Goal: Find specific page/section: Find specific page/section

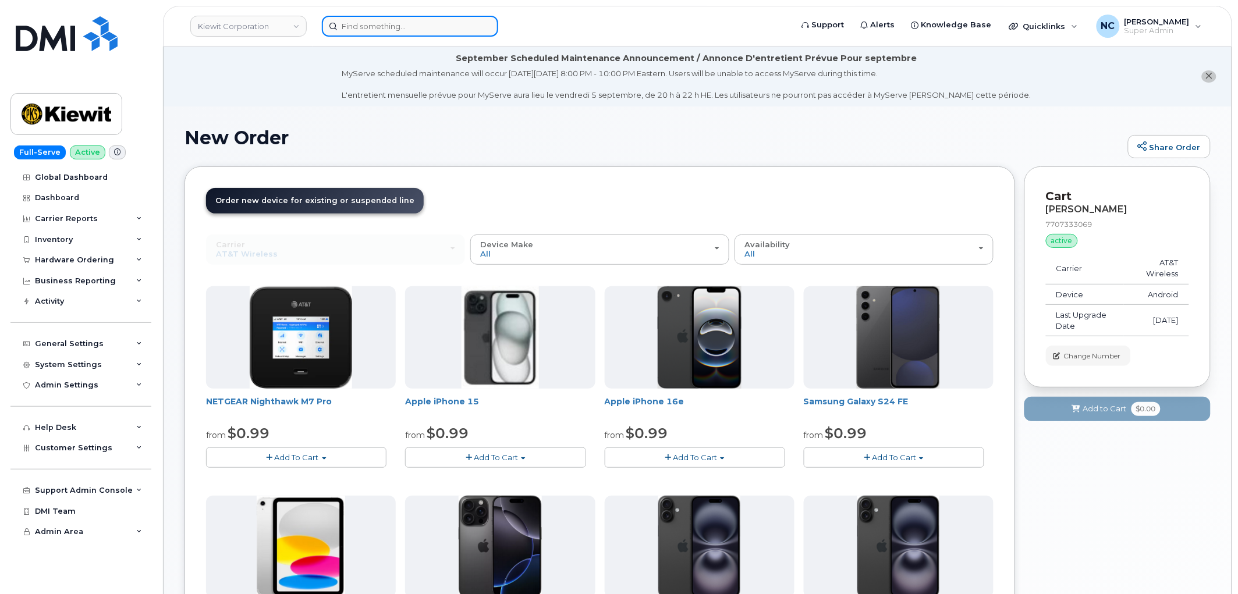
click at [346, 16] on input at bounding box center [410, 26] width 176 height 21
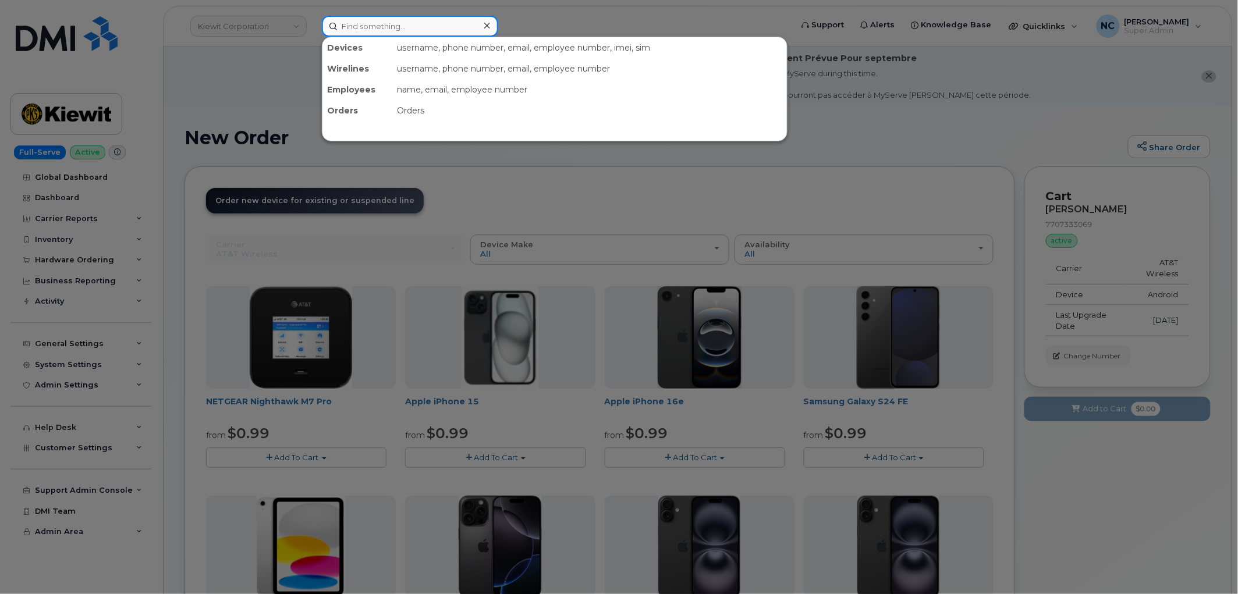
paste input "MM190188700595"
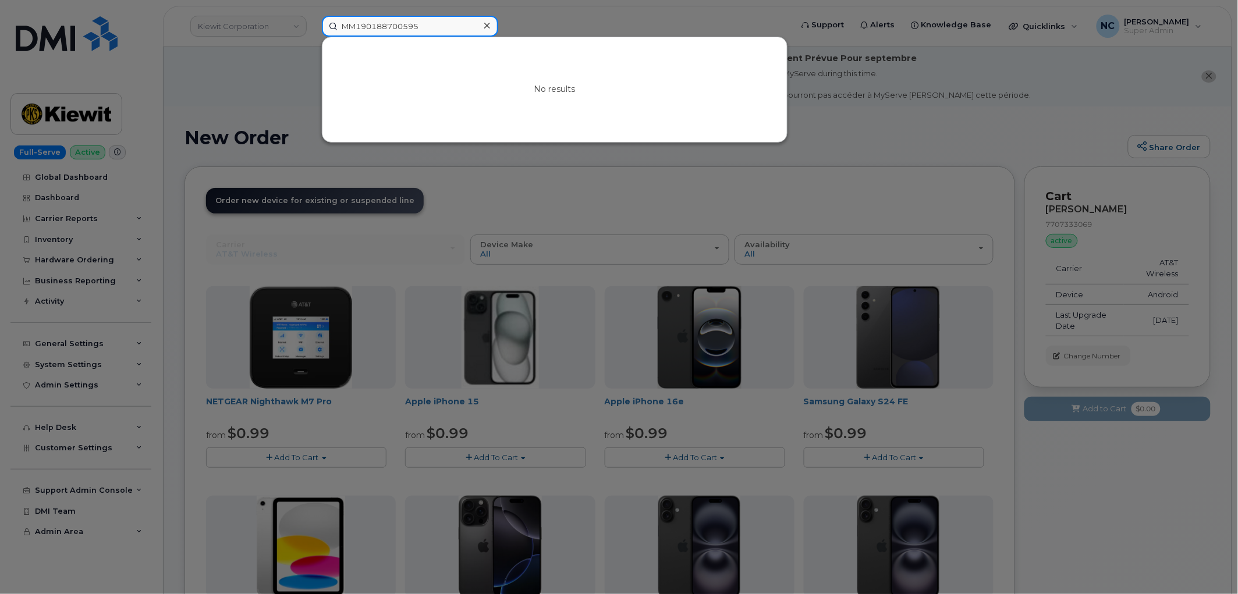
drag, startPoint x: 440, startPoint y: 27, endPoint x: 170, endPoint y: 14, distance: 269.9
click at [313, 16] on div "MM190188700595 No results" at bounding box center [553, 26] width 481 height 21
paste input "9132096748"
type input "9132096748"
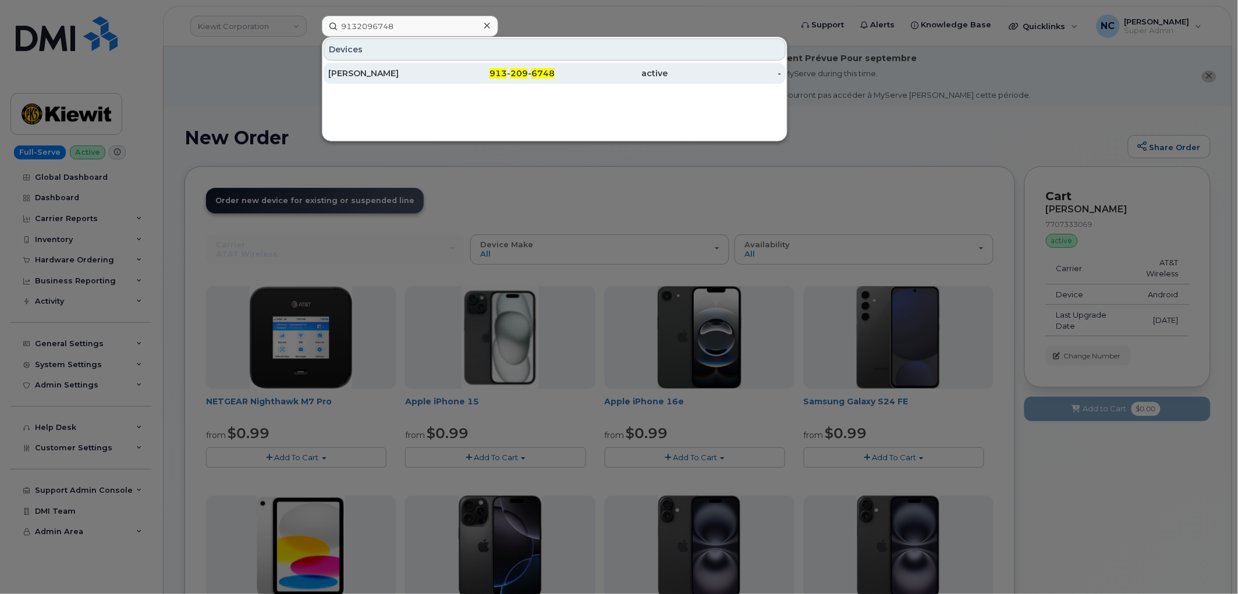
click at [373, 66] on div "[PERSON_NAME]" at bounding box center [385, 73] width 114 height 21
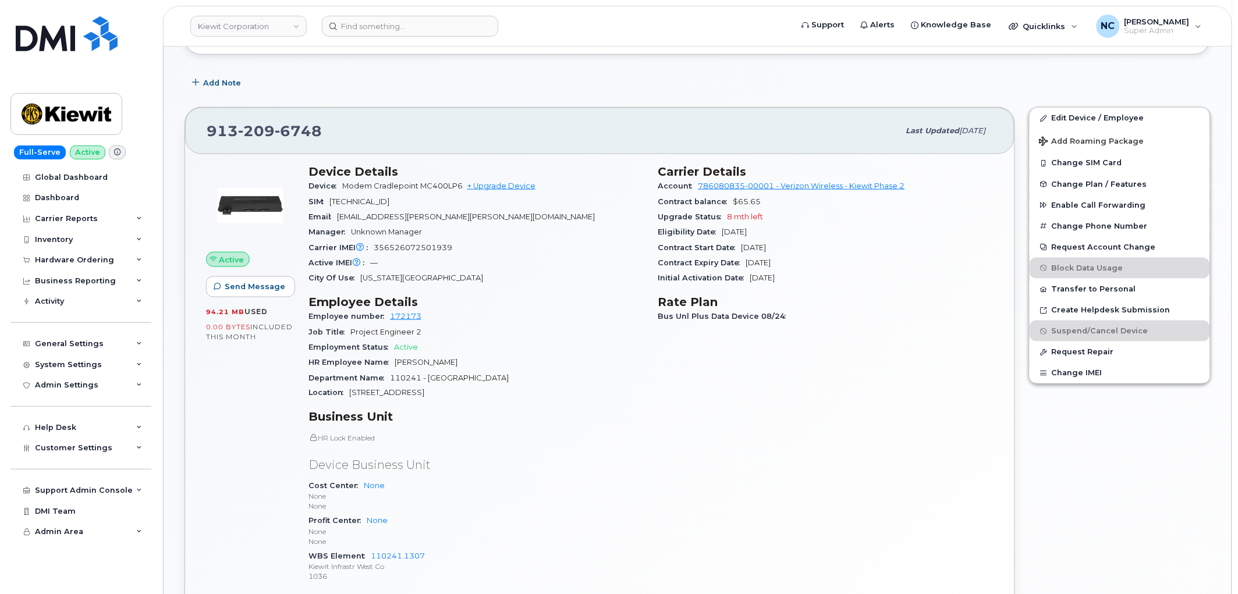
scroll to position [388, 0]
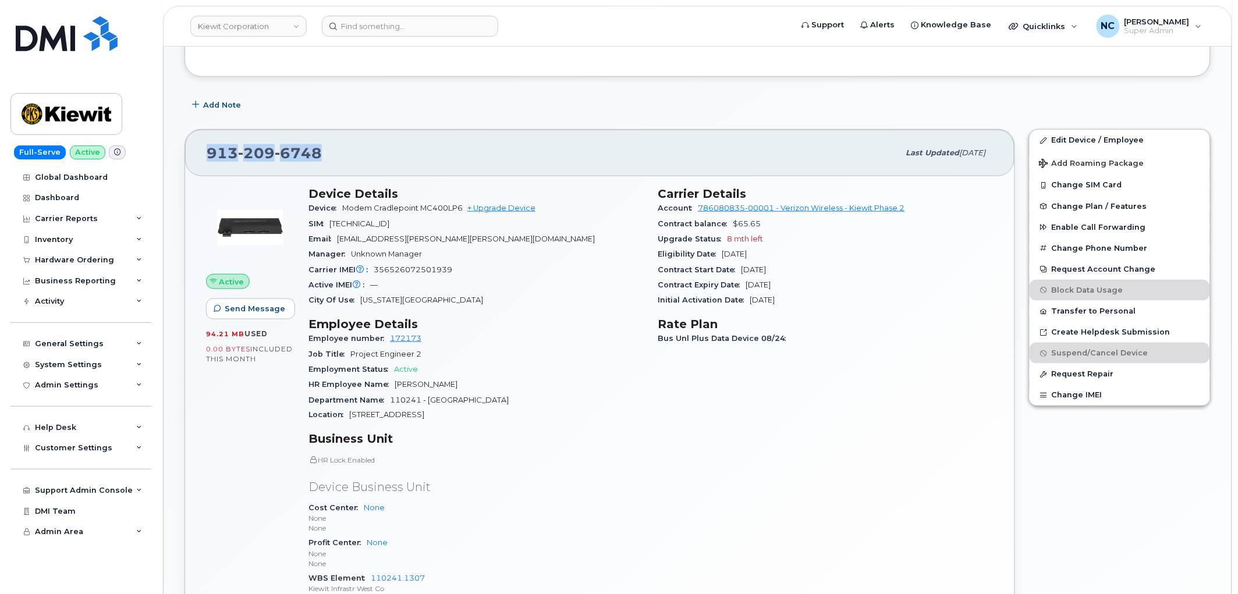
drag, startPoint x: 323, startPoint y: 152, endPoint x: 163, endPoint y: 141, distance: 160.5
click at [163, 141] on div "Kiewit Corporation Support Alerts Knowledge Base Quicklinks Suspend / Cancel De…" at bounding box center [698, 464] width 1070 height 1610
copy span "913 209 6748"
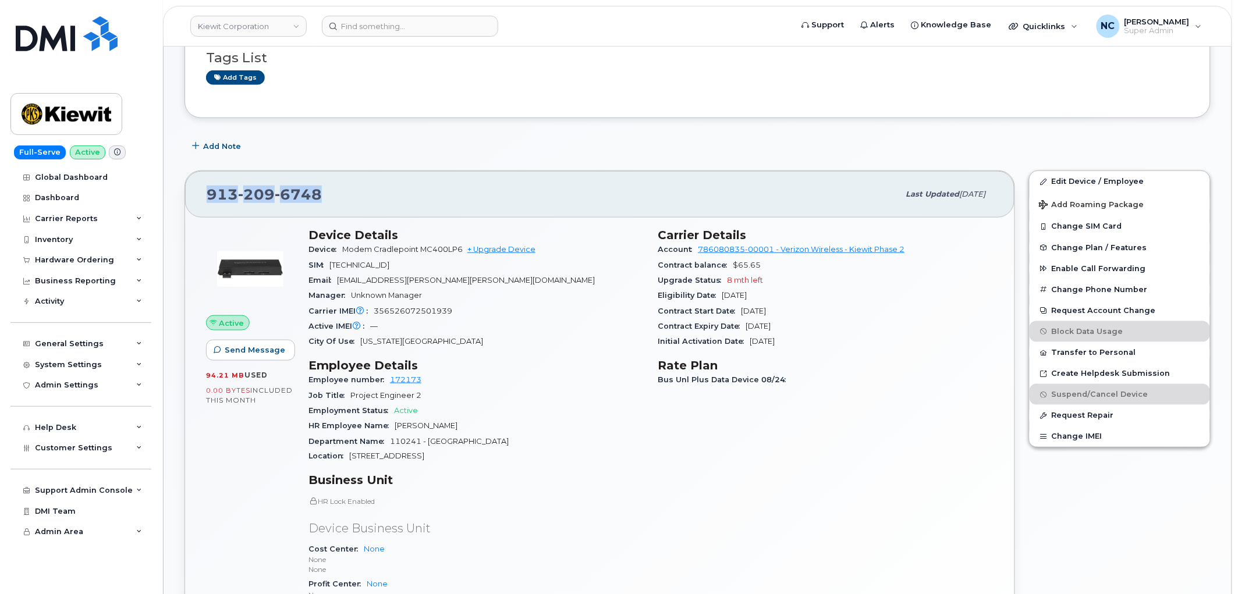
scroll to position [323, 0]
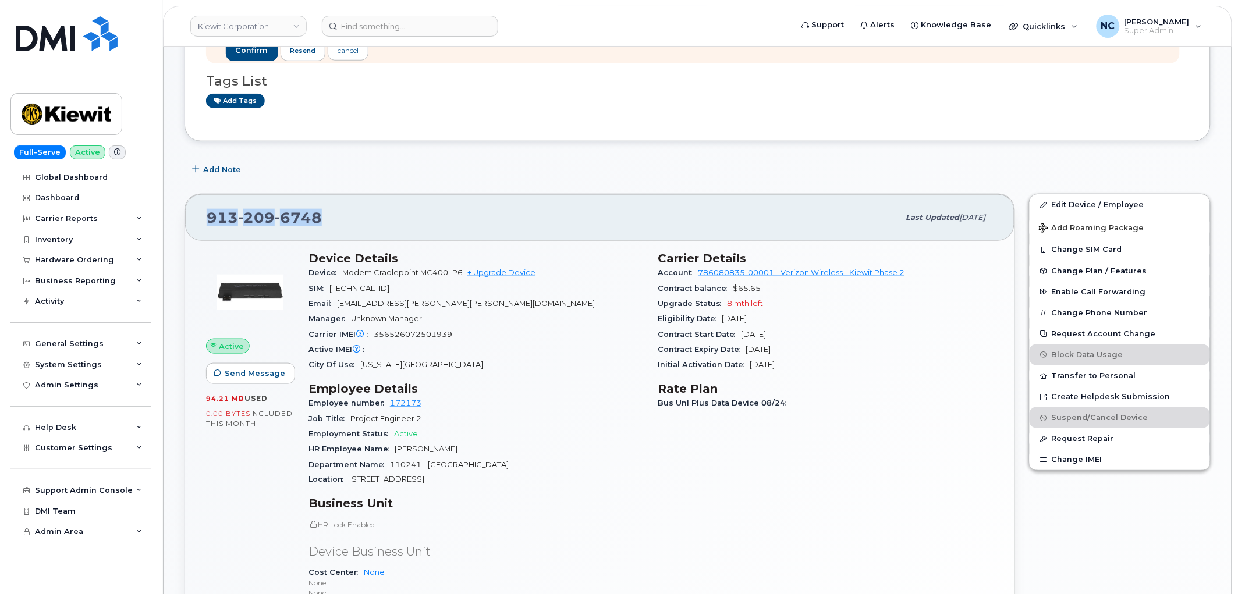
drag, startPoint x: 444, startPoint y: 288, endPoint x: 338, endPoint y: 289, distance: 106.5
click at [338, 289] on div "SIM 89148000006054016470" at bounding box center [477, 288] width 336 height 15
drag, startPoint x: 468, startPoint y: 339, endPoint x: 374, endPoint y: 330, distance: 94.2
click at [374, 330] on div "Carrier IMEI Carrier IMEI is reported during the last billing cycle or change o…" at bounding box center [477, 334] width 336 height 15
copy span "356526072501939"
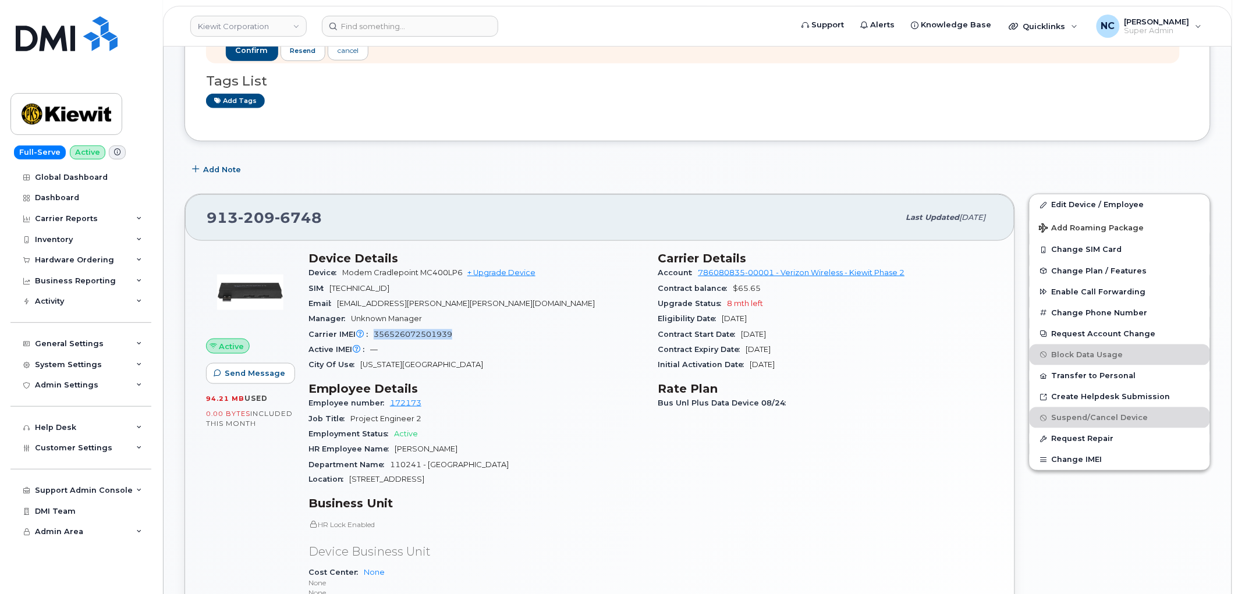
copy span "356526072501939"
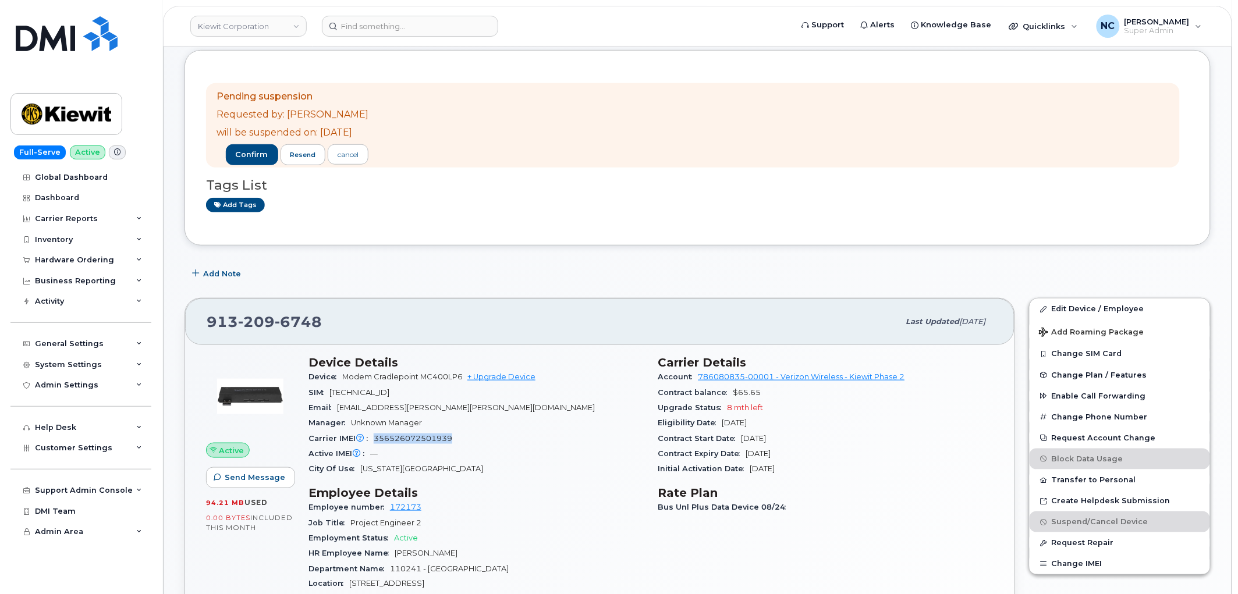
scroll to position [259, 0]
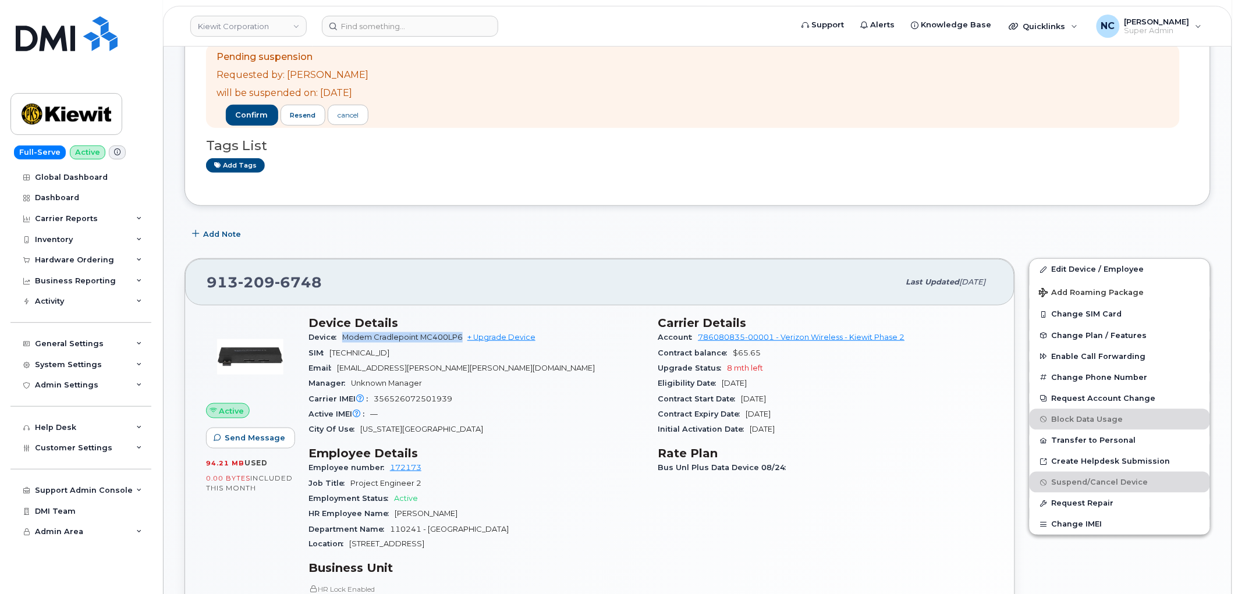
drag, startPoint x: 463, startPoint y: 340, endPoint x: 346, endPoint y: 338, distance: 117.0
click at [346, 338] on span "Modem Cradlepoint MC400LP6" at bounding box center [402, 337] width 121 height 9
copy span "Modem Cradlepoint MC400LP6"
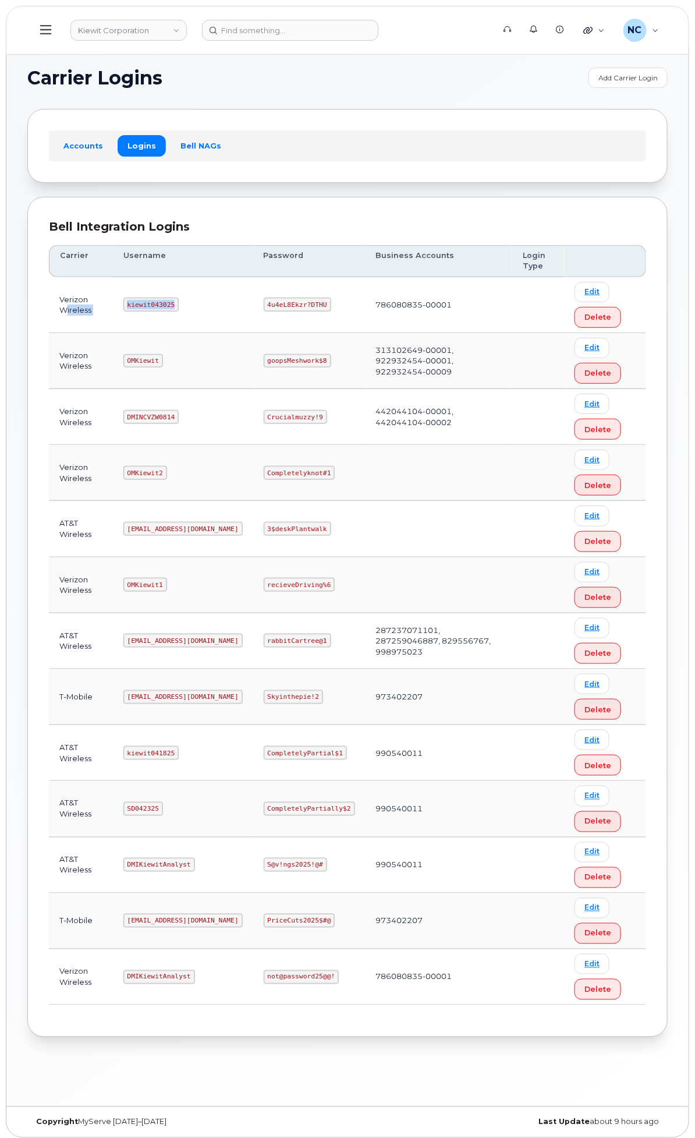
drag, startPoint x: 322, startPoint y: 300, endPoint x: 223, endPoint y: 305, distance: 99.1
click at [224, 305] on tr "Verizon Wireless kiewit043025 4u4eL8Ekzr?DTHU 786080835-00001 Edit Delete" at bounding box center [347, 305] width 597 height 56
copy tr "ireless kiewit043025"
click at [253, 282] on td "kiewit043025" at bounding box center [183, 305] width 140 height 56
click at [179, 301] on code "kiewit043025" at bounding box center [150, 305] width 55 height 14
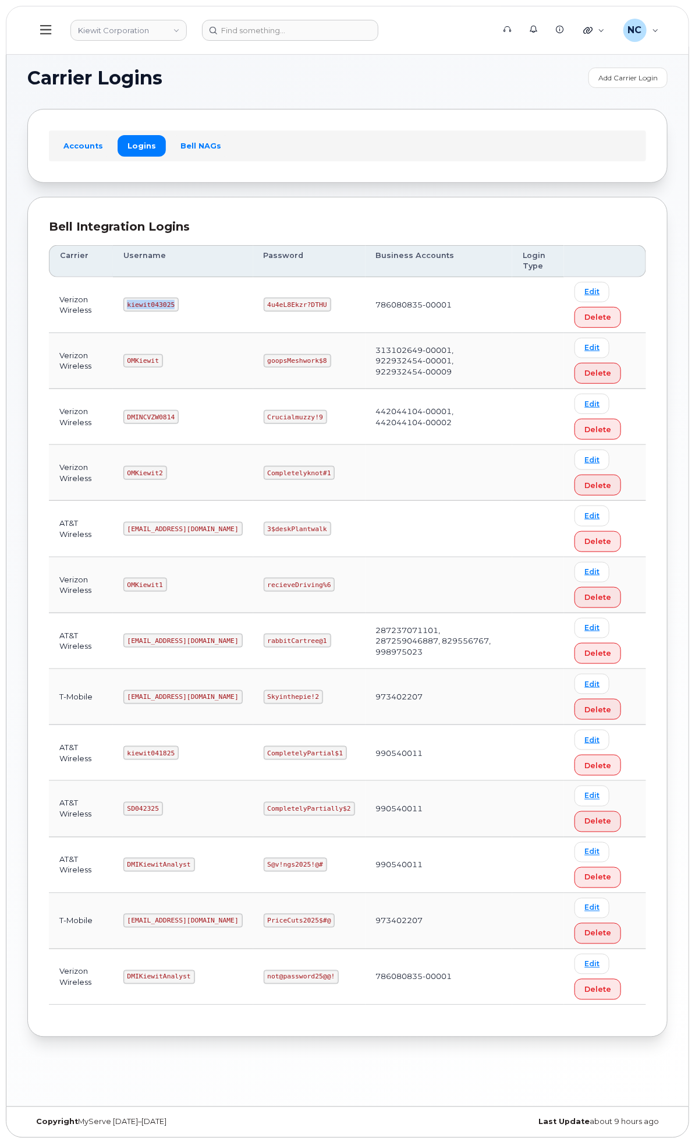
drag, startPoint x: 296, startPoint y: 306, endPoint x: 272, endPoint y: 303, distance: 24.0
click at [179, 303] on code "kiewit043025" at bounding box center [150, 305] width 55 height 14
copy code "kiewit043025"
drag, startPoint x: 469, startPoint y: 299, endPoint x: 408, endPoint y: 307, distance: 61.7
click at [331, 307] on code "4u4eL8Ekzr?DTHU" at bounding box center [298, 305] width 68 height 14
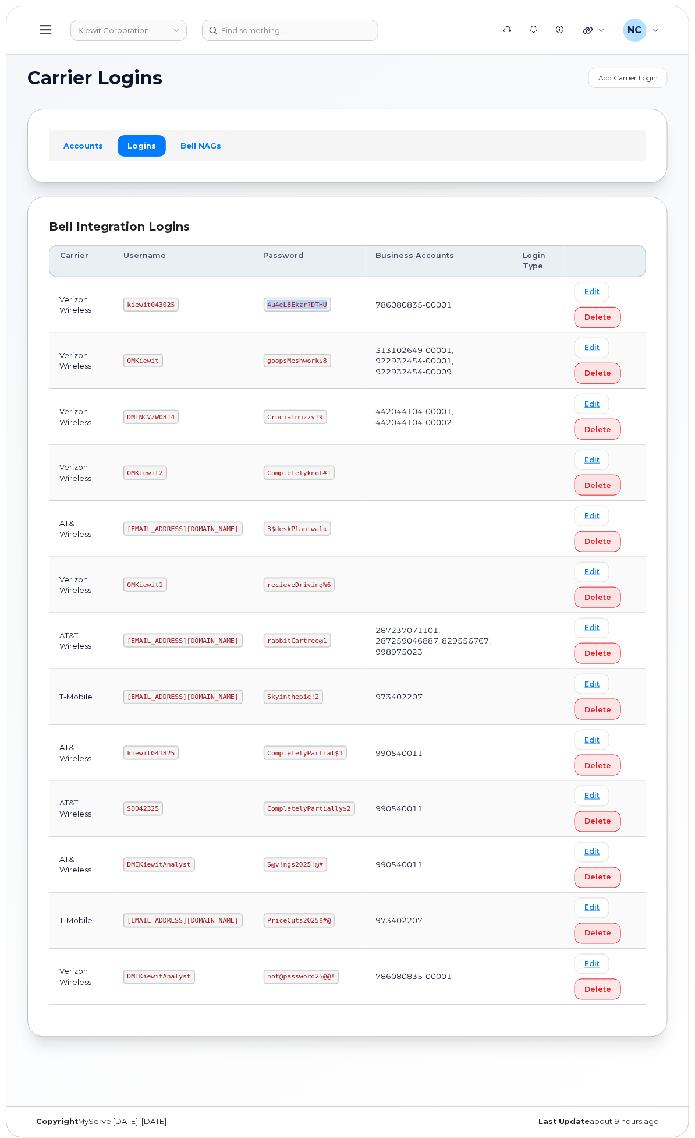
copy code "4u4eL8Ekzr?DTHU"
click at [0, 0] on div "Hardware Ordering" at bounding box center [0, 0] width 0 height 0
click at [0, 0] on div "General Settings" at bounding box center [0, 0] width 0 height 0
click at [0, 0] on div "Approval Mapping" at bounding box center [0, 0] width 0 height 0
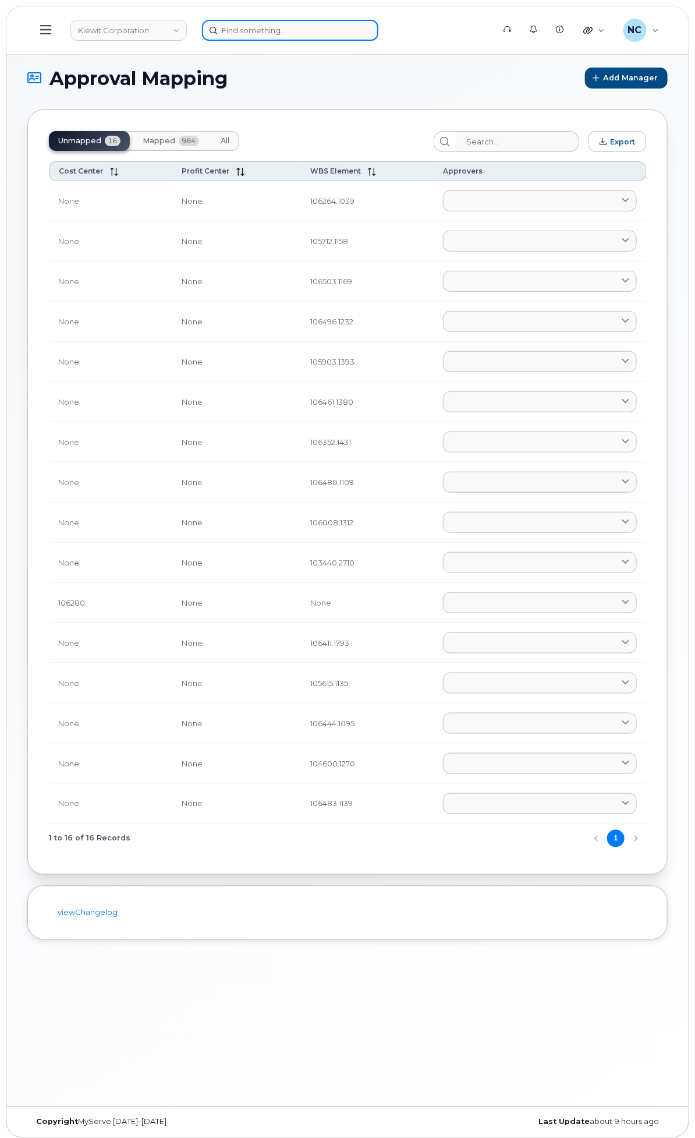
click at [378, 22] on input at bounding box center [290, 30] width 176 height 21
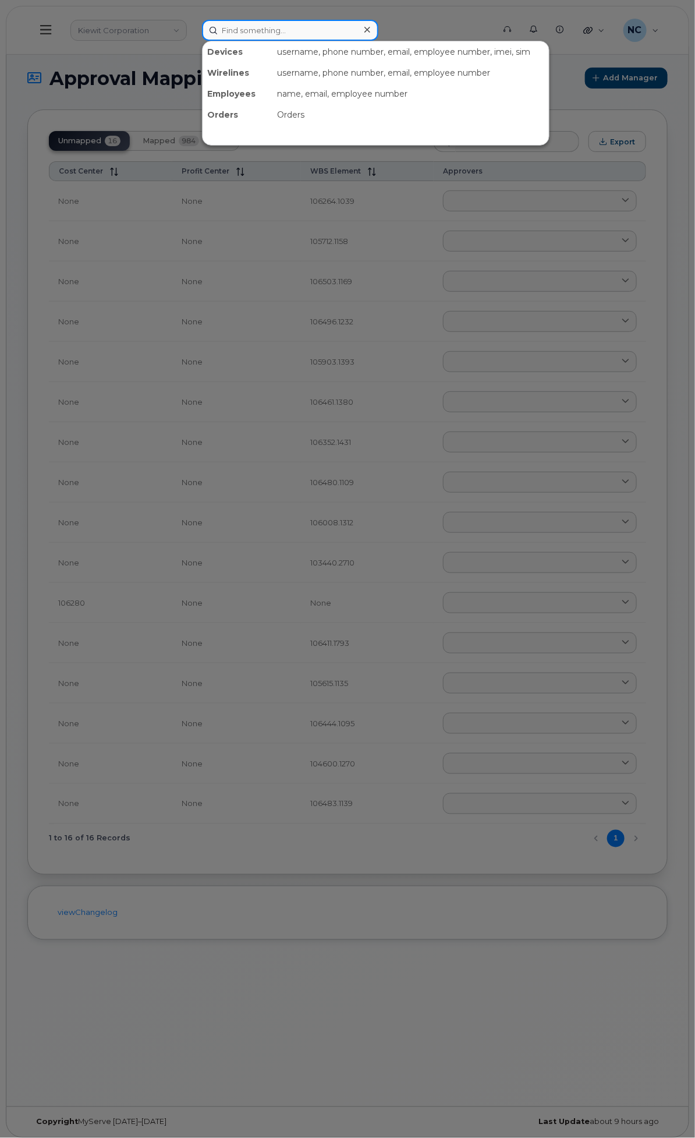
paste input "9132096748"
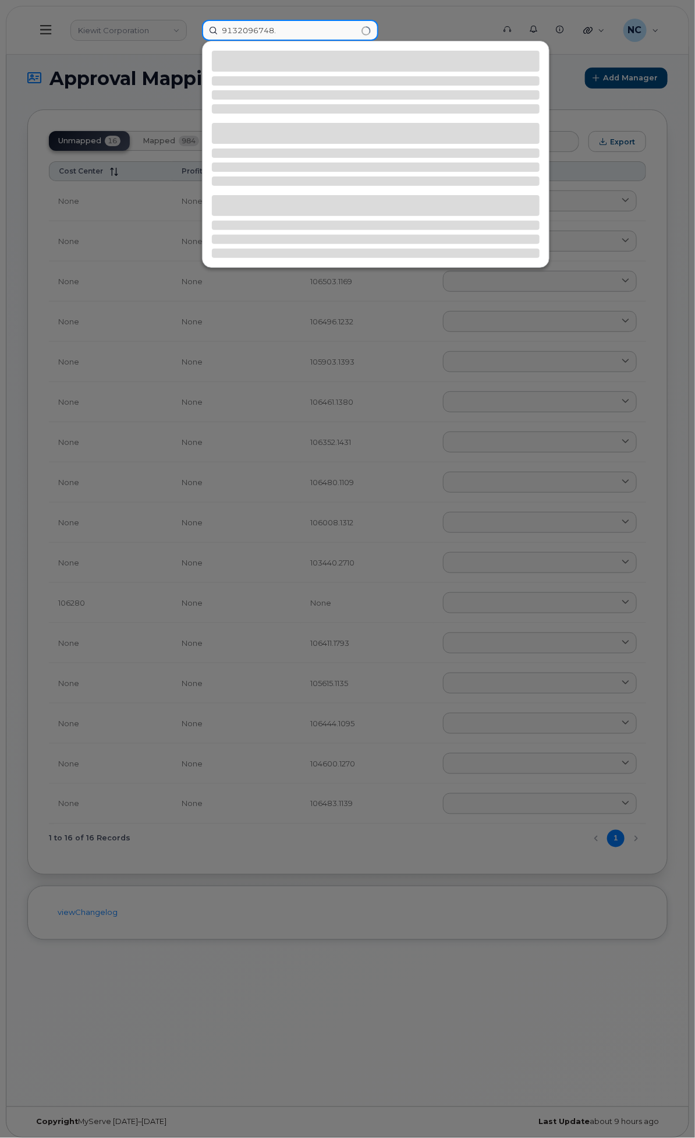
type input "9132096748"
drag, startPoint x: 397, startPoint y: 27, endPoint x: 396, endPoint y: 20, distance: 6.4
click at [378, 21] on input "9132096748" at bounding box center [290, 30] width 176 height 21
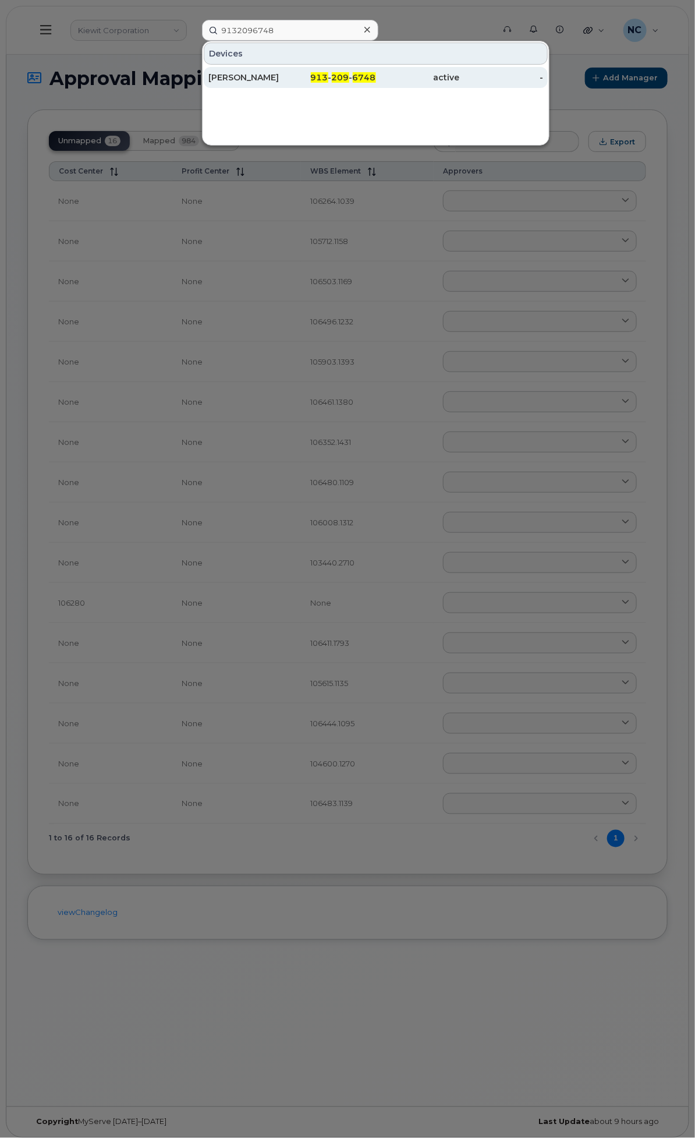
click at [376, 79] on div "913 - 209 - 6748" at bounding box center [334, 77] width 84 height 21
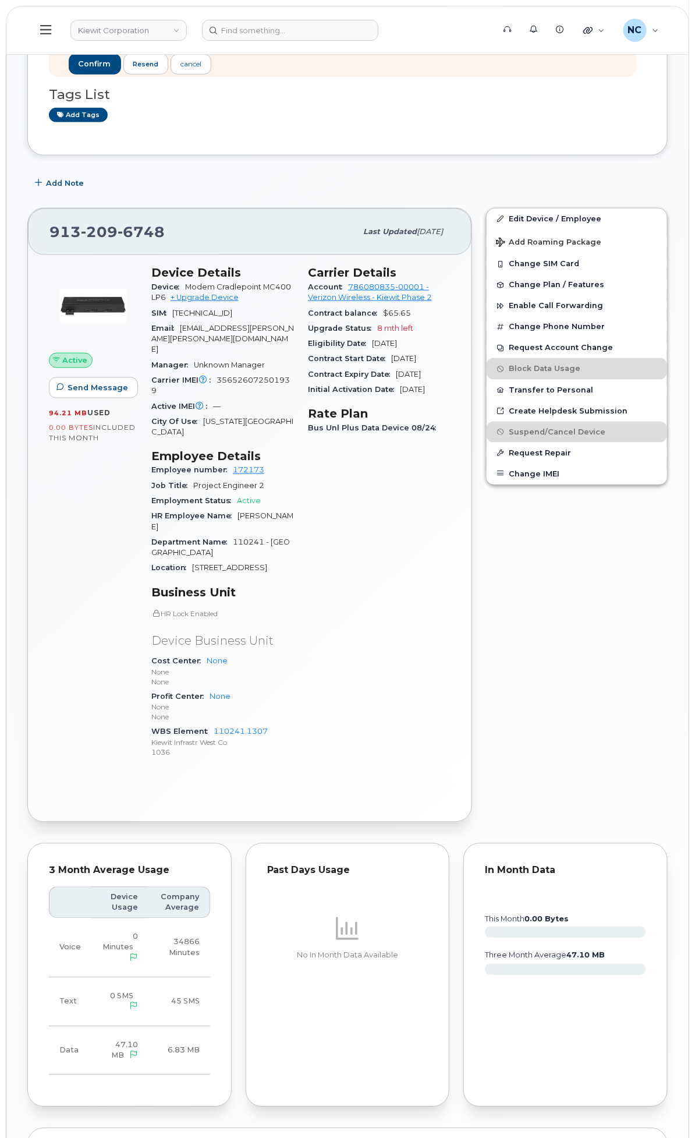
scroll to position [323, 0]
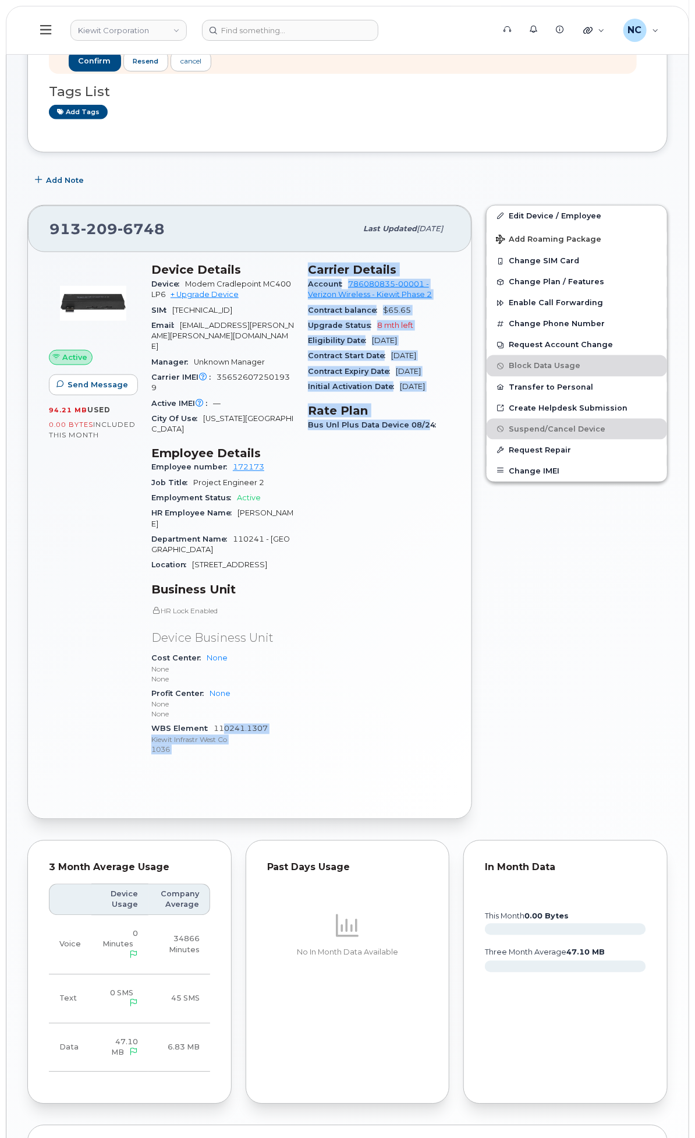
drag, startPoint x: 376, startPoint y: 1031, endPoint x: 327, endPoint y: 1024, distance: 49.5
click at [327, 773] on div "Device Details Device Modem Cradlepoint MC400LP6 + Upgrade Device SIM 891480000…" at bounding box center [300, 515] width 313 height 518
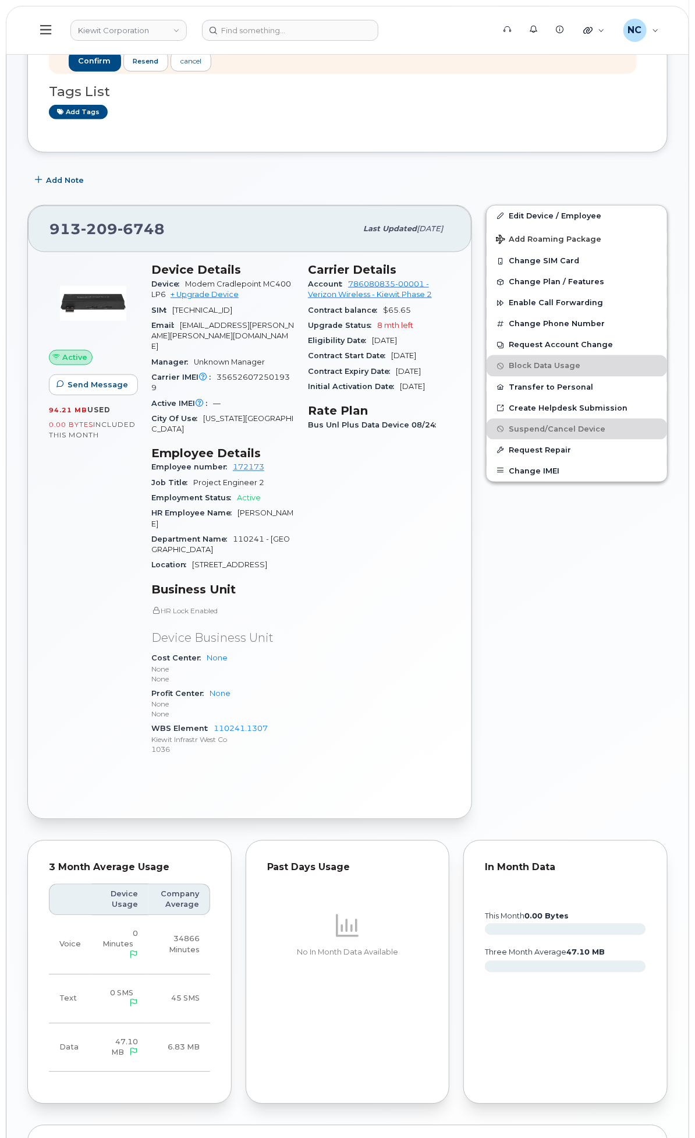
click at [392, 773] on div "Carrier Details Account 786080835-00001 - Verizon Wireless - Kiewit Phase 2 Con…" at bounding box center [379, 515] width 157 height 518
drag, startPoint x: 375, startPoint y: 1026, endPoint x: 316, endPoint y: 1027, distance: 58.8
click at [301, 773] on div "Device Details Device Modem Cradlepoint MC400LP6 + Upgrade Device SIM 891480000…" at bounding box center [222, 515] width 157 height 518
copy link "110241.1307"
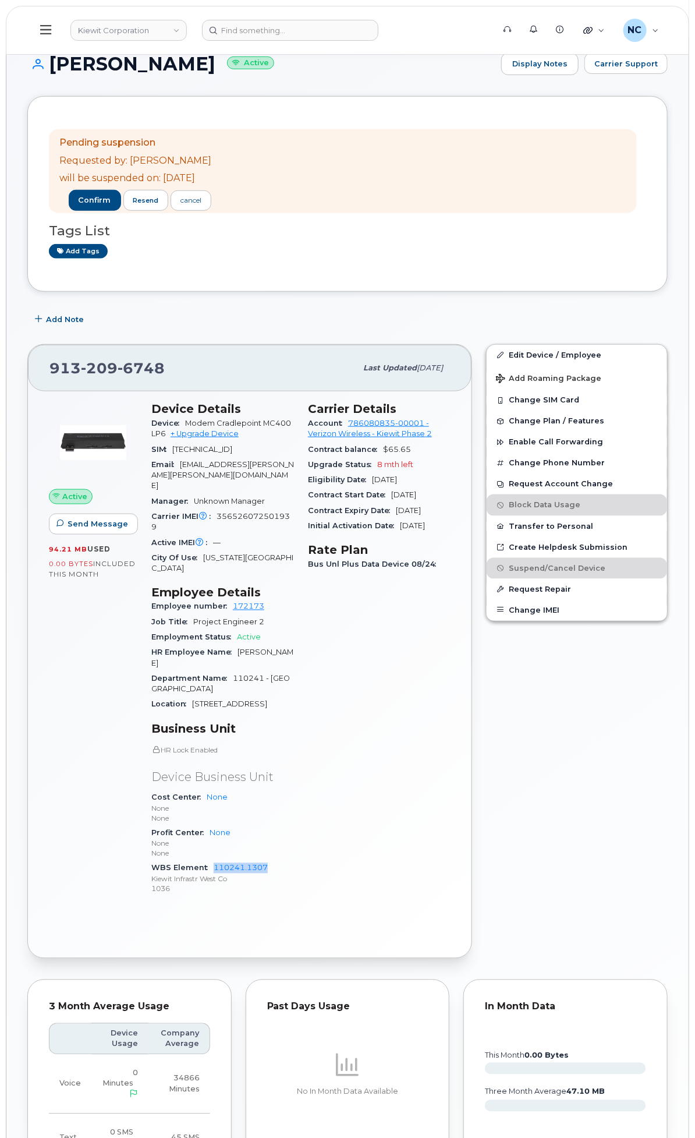
scroll to position [0, 0]
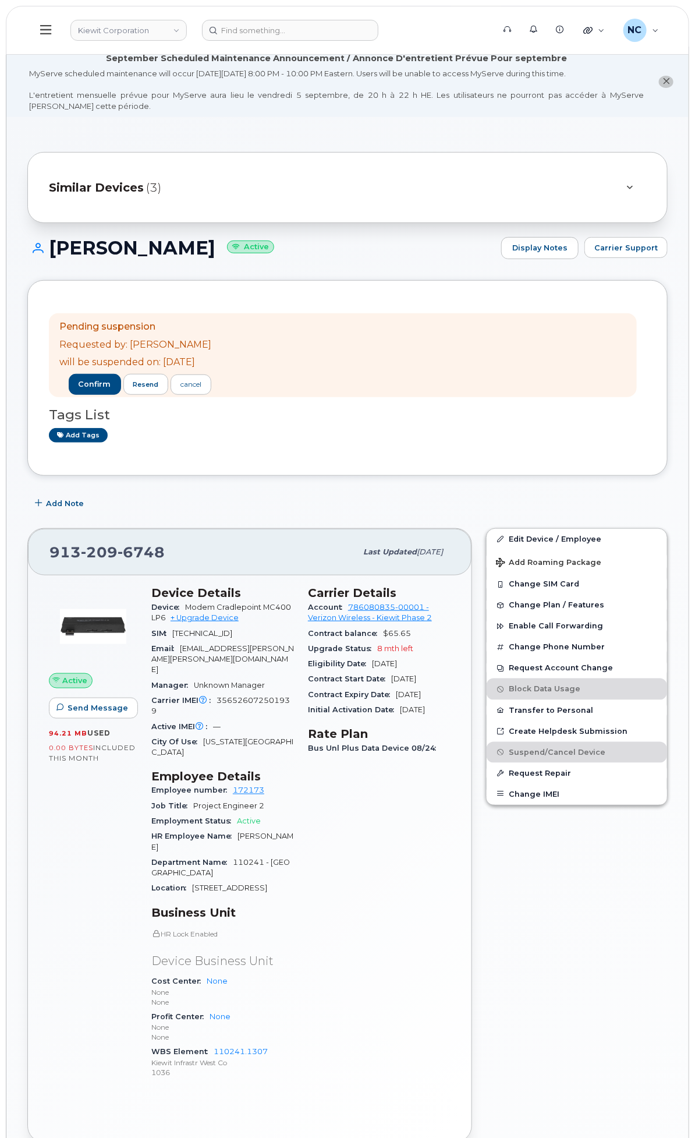
click at [0, 0] on div "General Settings" at bounding box center [0, 0] width 0 height 0
click at [0, 0] on div "Approval Mapping" at bounding box center [0, 0] width 0 height 0
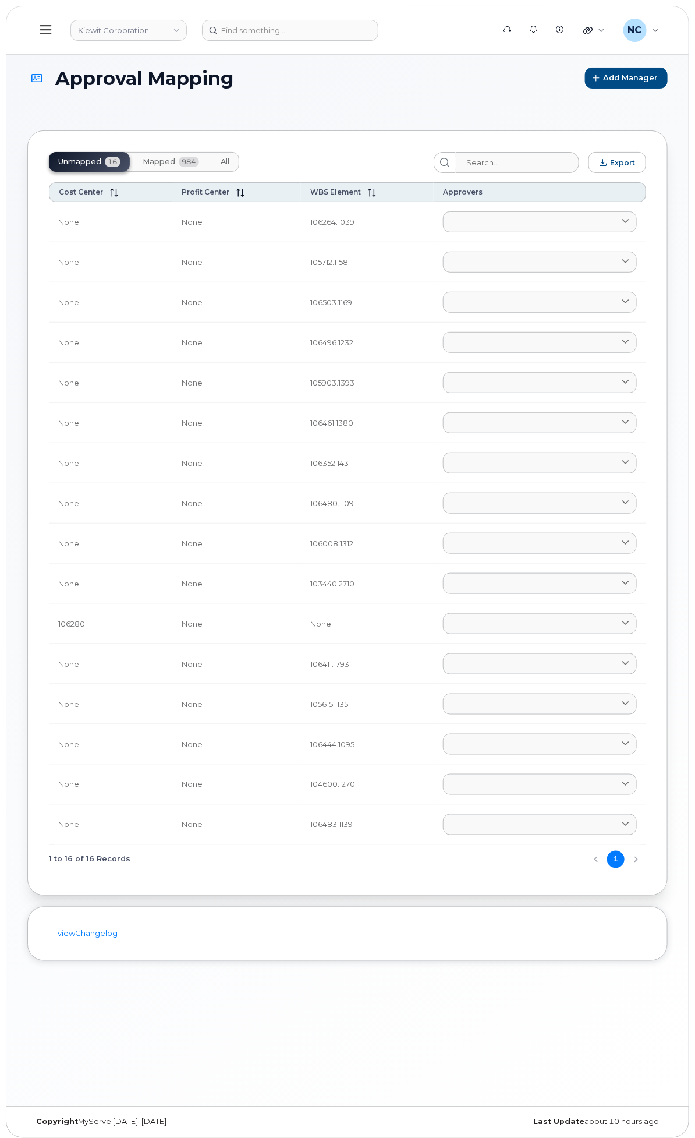
click at [175, 160] on span "Mapped" at bounding box center [159, 161] width 33 height 9
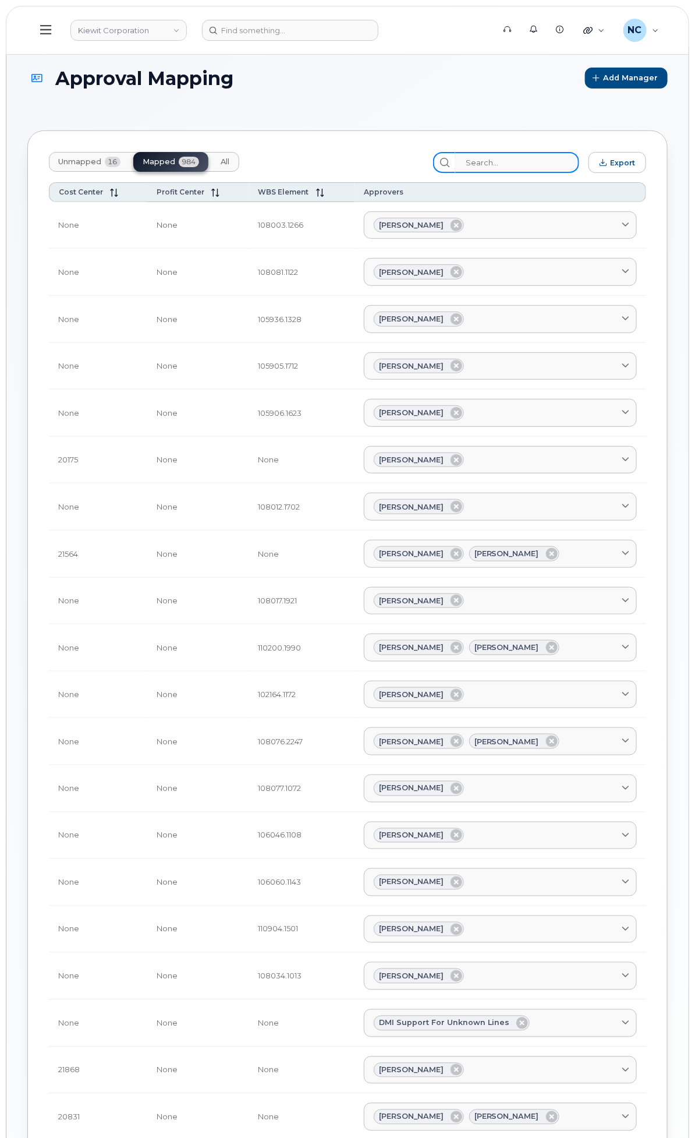
click at [486, 162] on input "search" at bounding box center [517, 162] width 124 height 21
paste input "110241.1307"
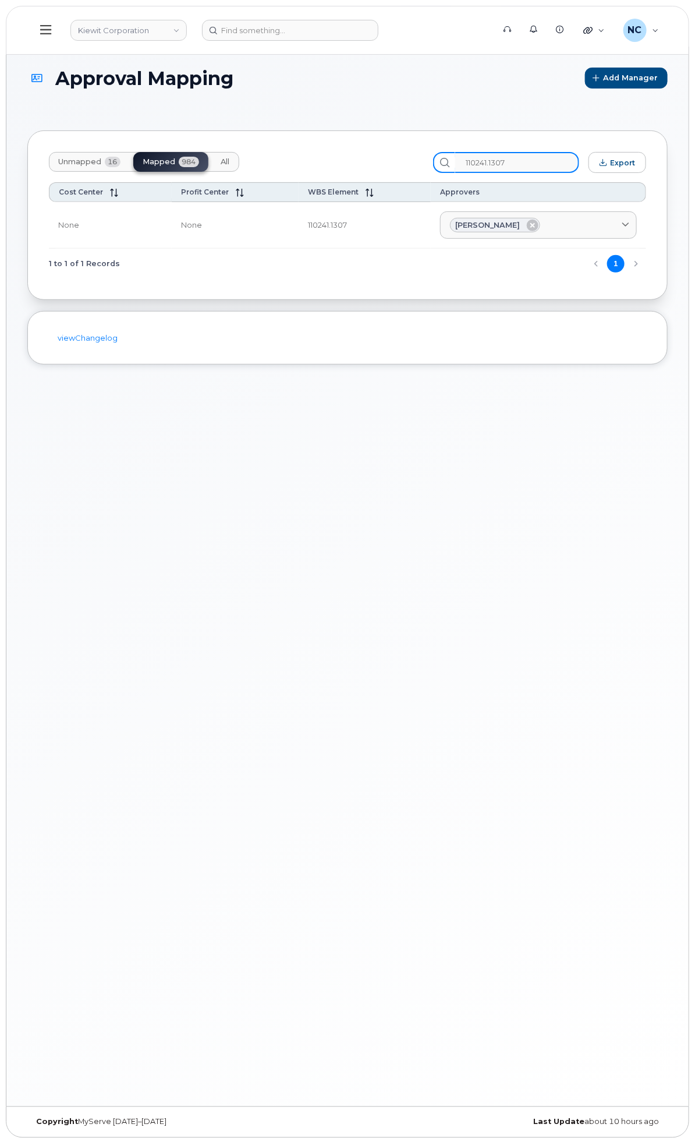
type input "110241.1307"
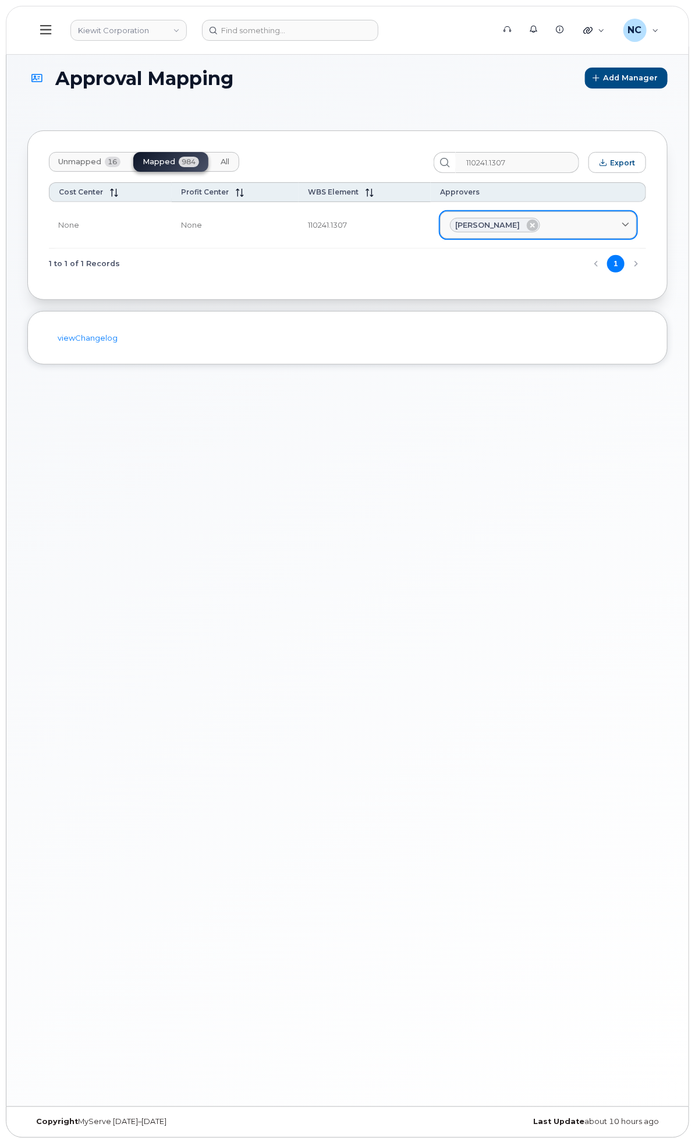
click at [525, 218] on div "Brian Gardner" at bounding box center [495, 225] width 90 height 15
click at [520, 226] on span "Brian Gardner" at bounding box center [487, 224] width 65 height 11
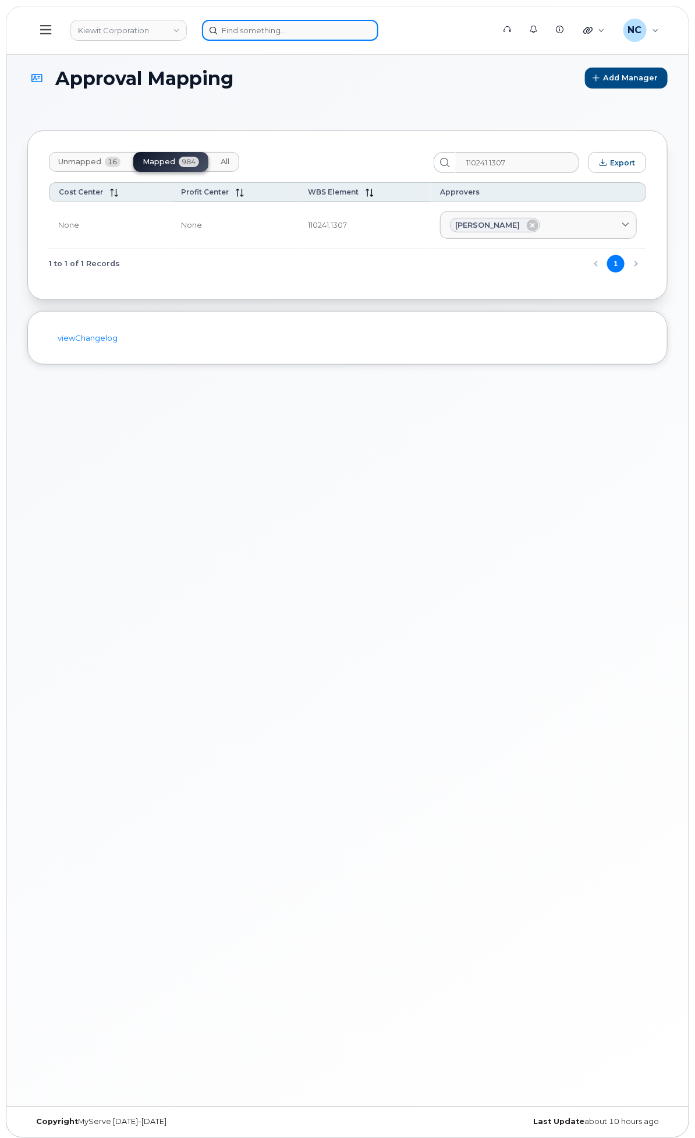
click at [371, 24] on input at bounding box center [290, 30] width 176 height 21
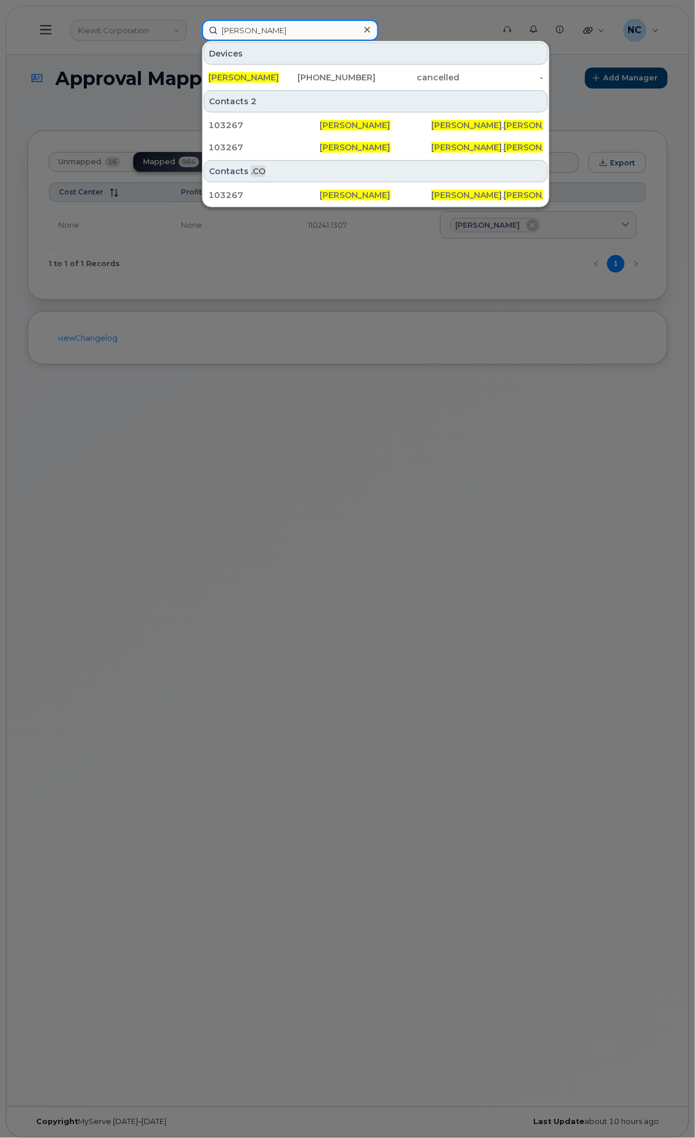
type input "brian gardner"
